Goal: Task Accomplishment & Management: Manage account settings

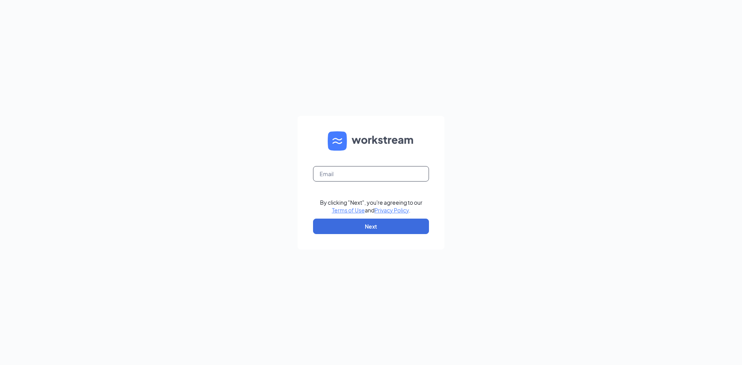
click at [368, 172] on input "text" at bounding box center [371, 173] width 116 height 15
type input "[EMAIL_ADDRESS][DOMAIN_NAME]"
click at [379, 225] on button "Next" at bounding box center [371, 226] width 116 height 15
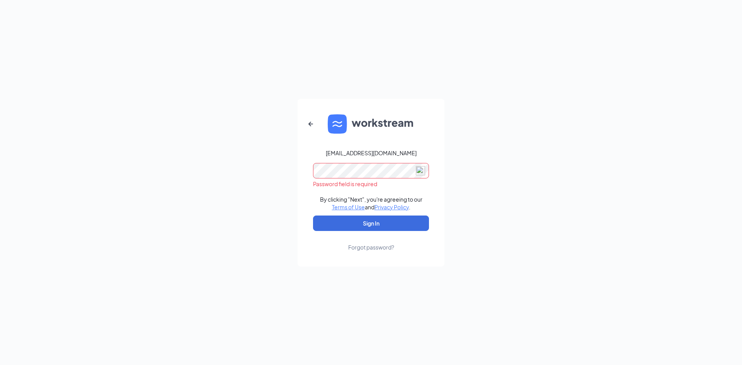
drag, startPoint x: 251, startPoint y: 180, endPoint x: 278, endPoint y: 180, distance: 27.1
click at [252, 180] on div "jgarcia@austinsonic.com Password field is required By clicking "Next", you're a…" at bounding box center [371, 182] width 742 height 365
click at [379, 224] on button "Sign In" at bounding box center [371, 223] width 116 height 15
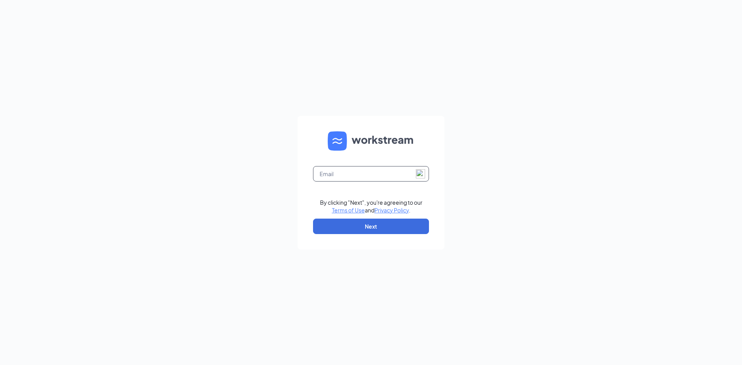
click at [359, 175] on input "text" at bounding box center [371, 173] width 116 height 15
type input "[EMAIL_ADDRESS][DOMAIN_NAME]"
click at [377, 223] on button "Next" at bounding box center [371, 226] width 116 height 15
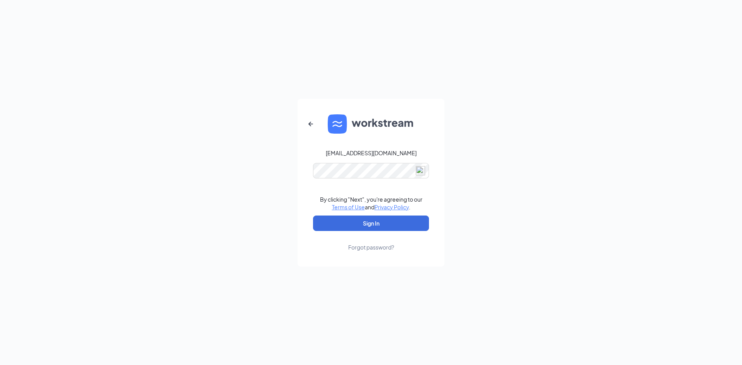
click at [367, 247] on div "Forgot password?" at bounding box center [371, 247] width 46 height 8
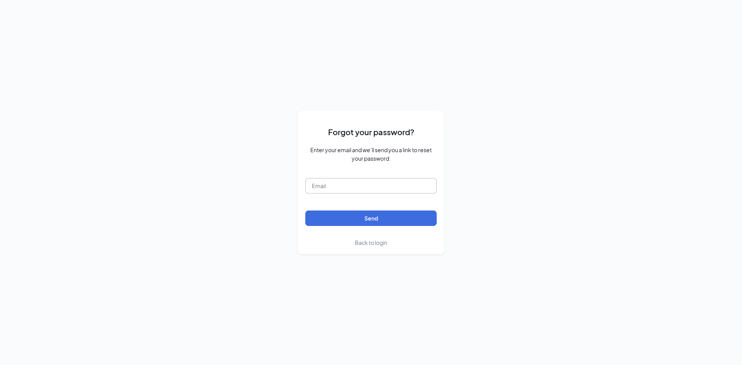
click at [326, 187] on input "text" at bounding box center [370, 185] width 131 height 15
type input "jgarcia@austinsonic.com"
click at [341, 222] on button "Send" at bounding box center [370, 218] width 131 height 15
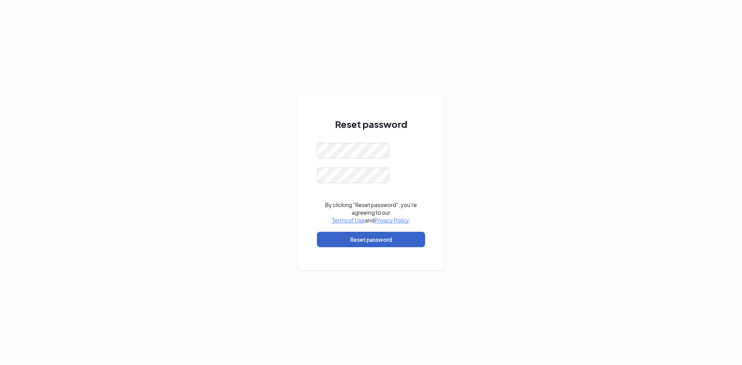
click at [379, 244] on button "Reset password" at bounding box center [371, 239] width 108 height 15
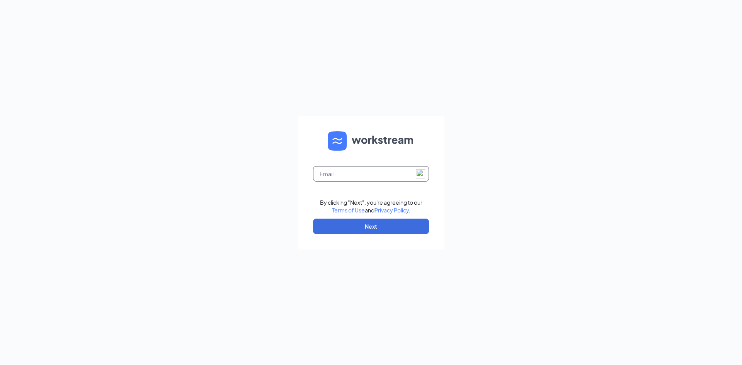
click at [360, 177] on input "text" at bounding box center [371, 173] width 116 height 15
type input "[EMAIL_ADDRESS][DOMAIN_NAME]"
click at [361, 217] on form "jgarcia@austinsonic.com By clicking "Next", you're agreeing to our Terms of Use…" at bounding box center [371, 183] width 147 height 134
click at [361, 224] on button "Next" at bounding box center [371, 226] width 116 height 15
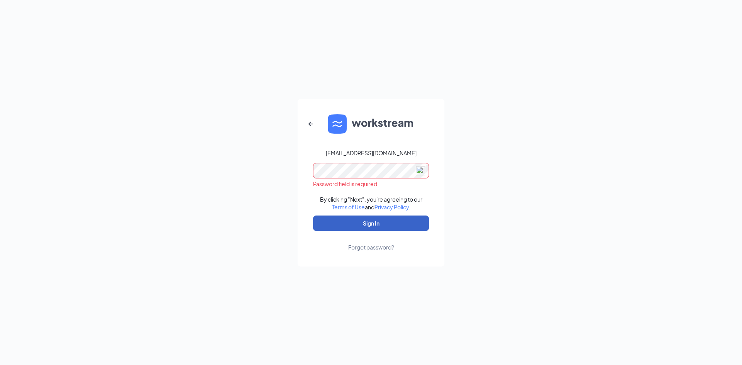
click at [367, 226] on button "Sign In" at bounding box center [371, 223] width 116 height 15
click at [375, 233] on link "Forgot password?" at bounding box center [371, 241] width 46 height 20
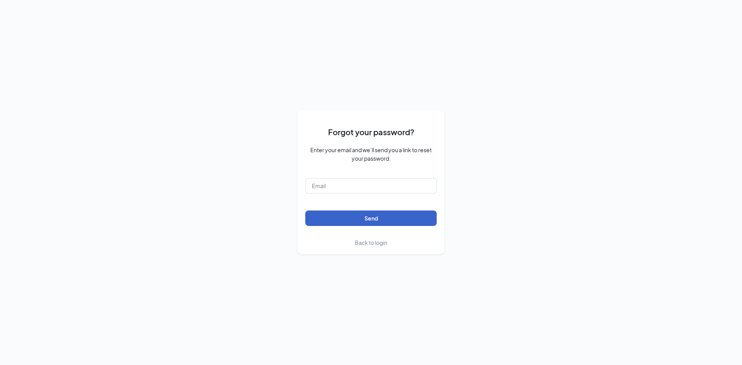
click at [377, 219] on button "Send" at bounding box center [370, 218] width 131 height 15
click at [390, 176] on form "Forgot your password? Enter your email and we’ll send you a link to reset your …" at bounding box center [370, 182] width 131 height 129
click at [367, 245] on span "Back to login" at bounding box center [371, 242] width 32 height 7
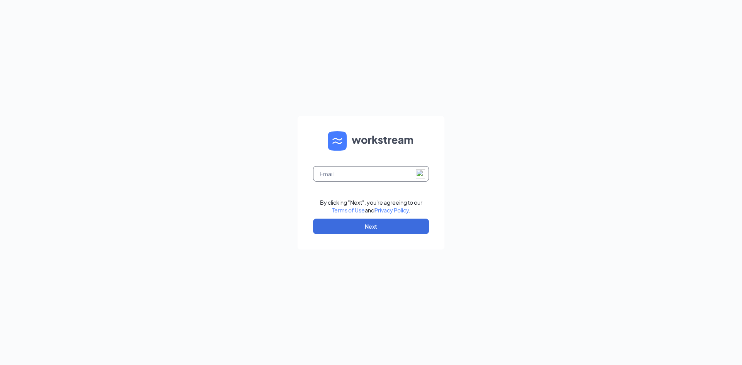
click at [352, 179] on input "text" at bounding box center [371, 173] width 116 height 15
type input "jgarcia@austinsonic.com"
click at [366, 219] on button "Next" at bounding box center [371, 226] width 116 height 15
click at [366, 226] on button "button" at bounding box center [371, 226] width 116 height 15
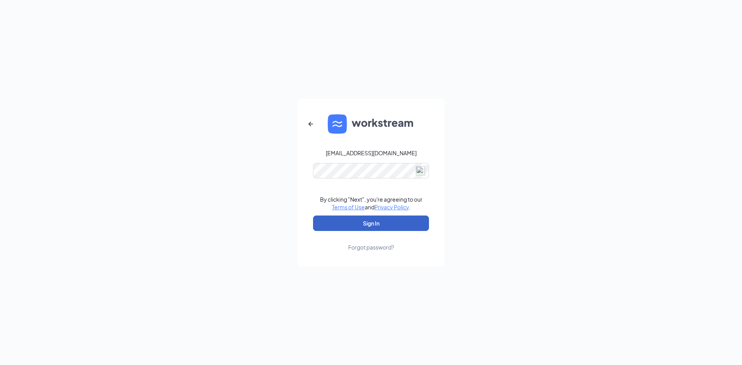
click at [366, 226] on button "Sign In" at bounding box center [371, 223] width 116 height 15
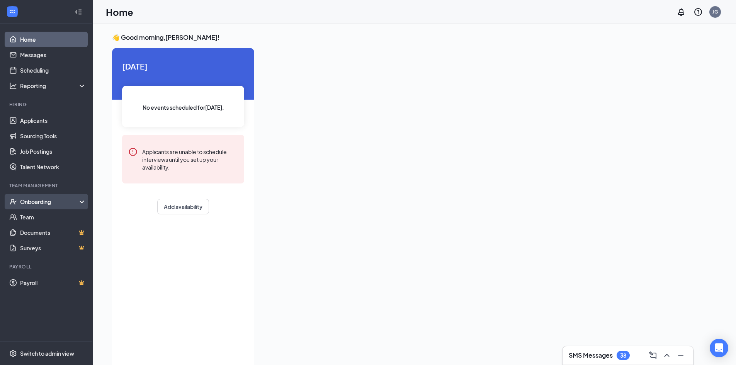
click at [36, 199] on div "Onboarding" at bounding box center [50, 202] width 60 height 8
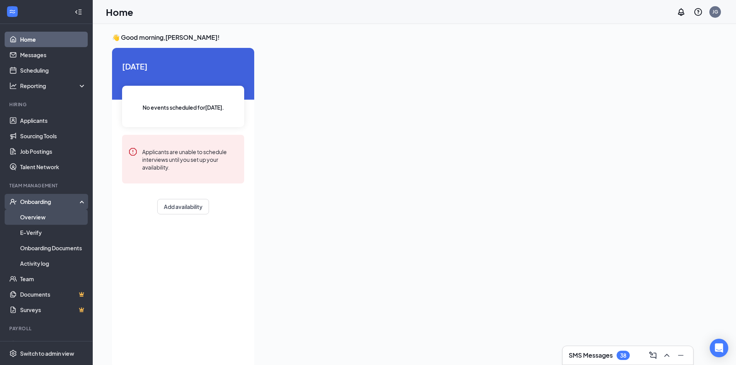
click at [37, 211] on link "Overview" at bounding box center [53, 216] width 66 height 15
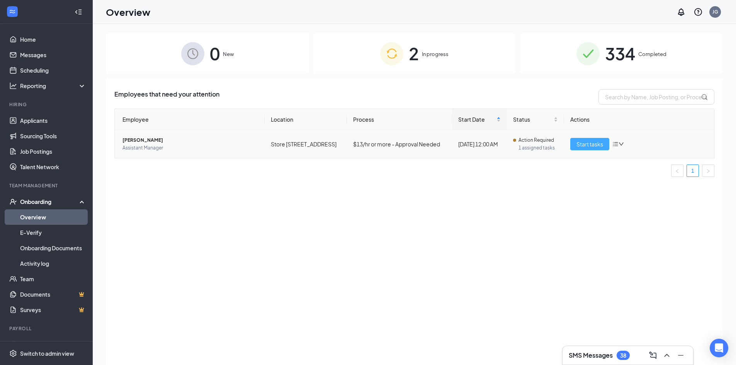
click at [585, 148] on span "Start tasks" at bounding box center [590, 144] width 27 height 9
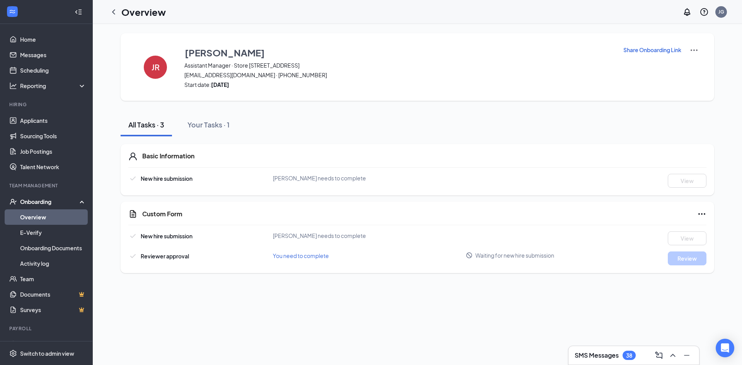
click at [31, 216] on link "Overview" at bounding box center [53, 216] width 66 height 15
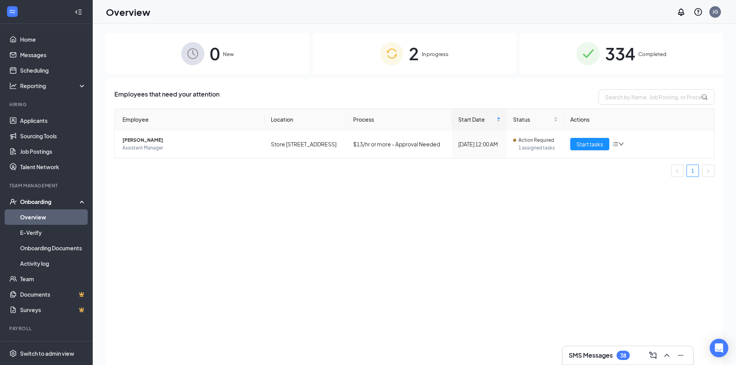
click at [399, 43] on img at bounding box center [391, 53] width 23 height 23
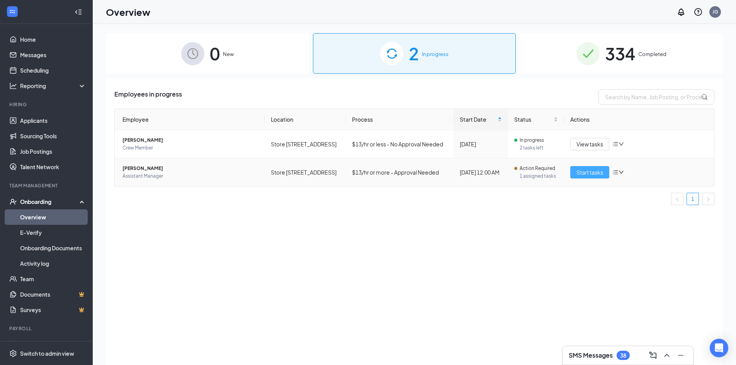
click at [582, 171] on span "Start tasks" at bounding box center [590, 172] width 27 height 9
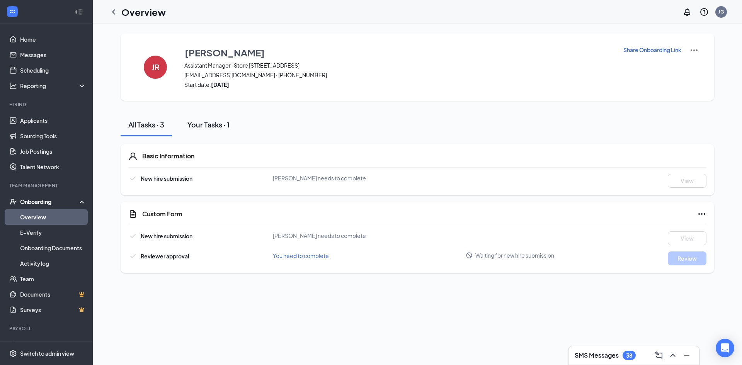
click at [225, 124] on div "Your Tasks · 1" at bounding box center [208, 125] width 42 height 10
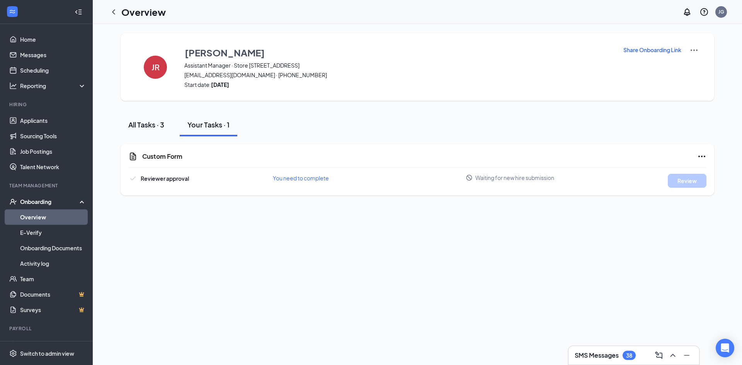
click at [141, 114] on button "All Tasks · 3" at bounding box center [146, 124] width 51 height 23
